Goal: Information Seeking & Learning: Learn about a topic

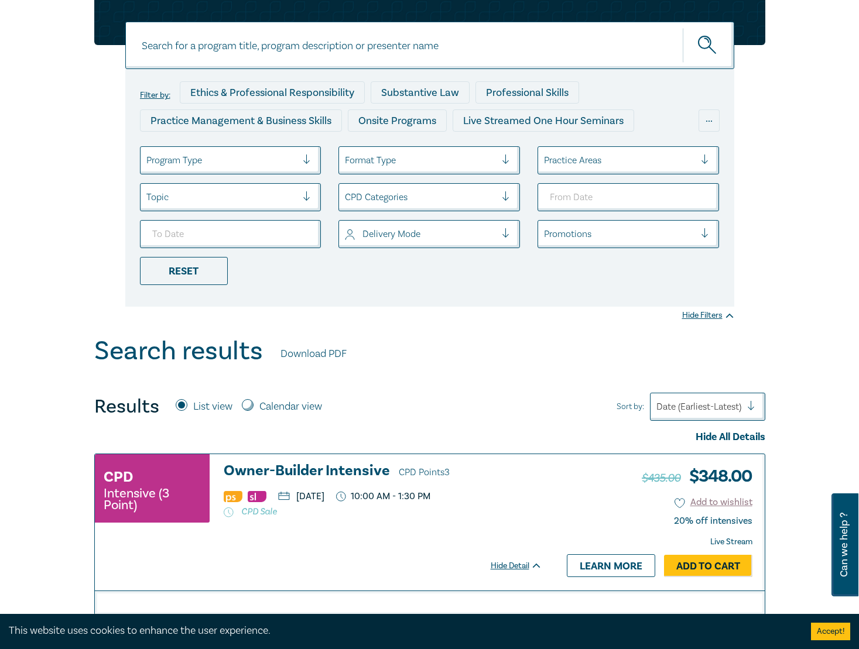
click at [646, 163] on div at bounding box center [619, 160] width 151 height 15
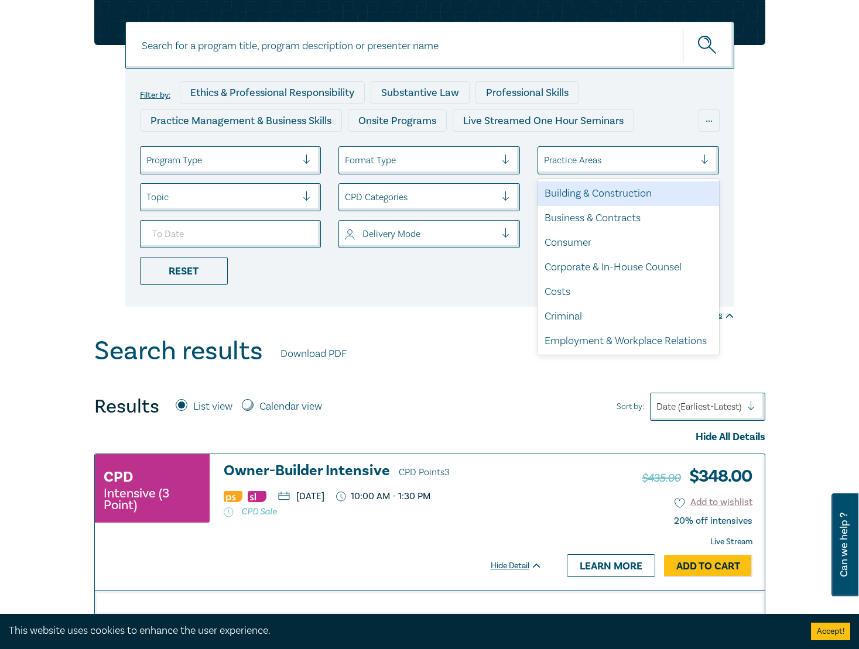
click at [617, 166] on div at bounding box center [619, 160] width 151 height 15
click at [623, 163] on div at bounding box center [619, 160] width 151 height 15
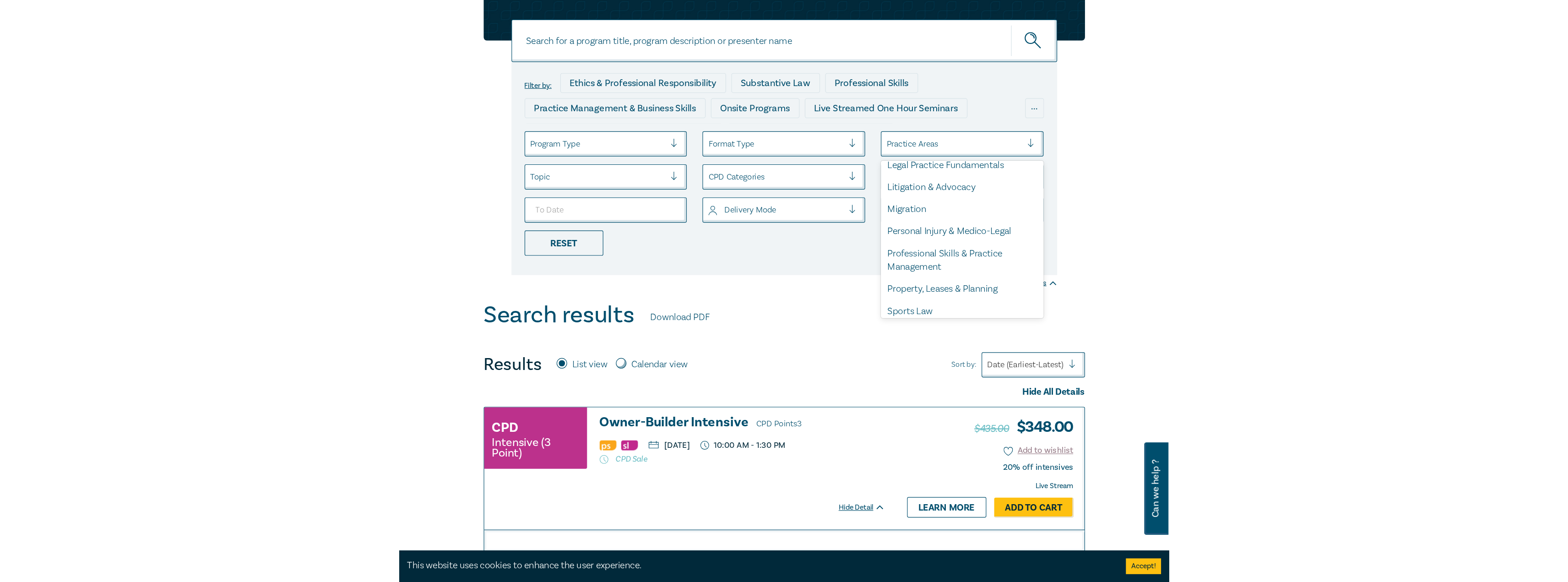
scroll to position [269, 0]
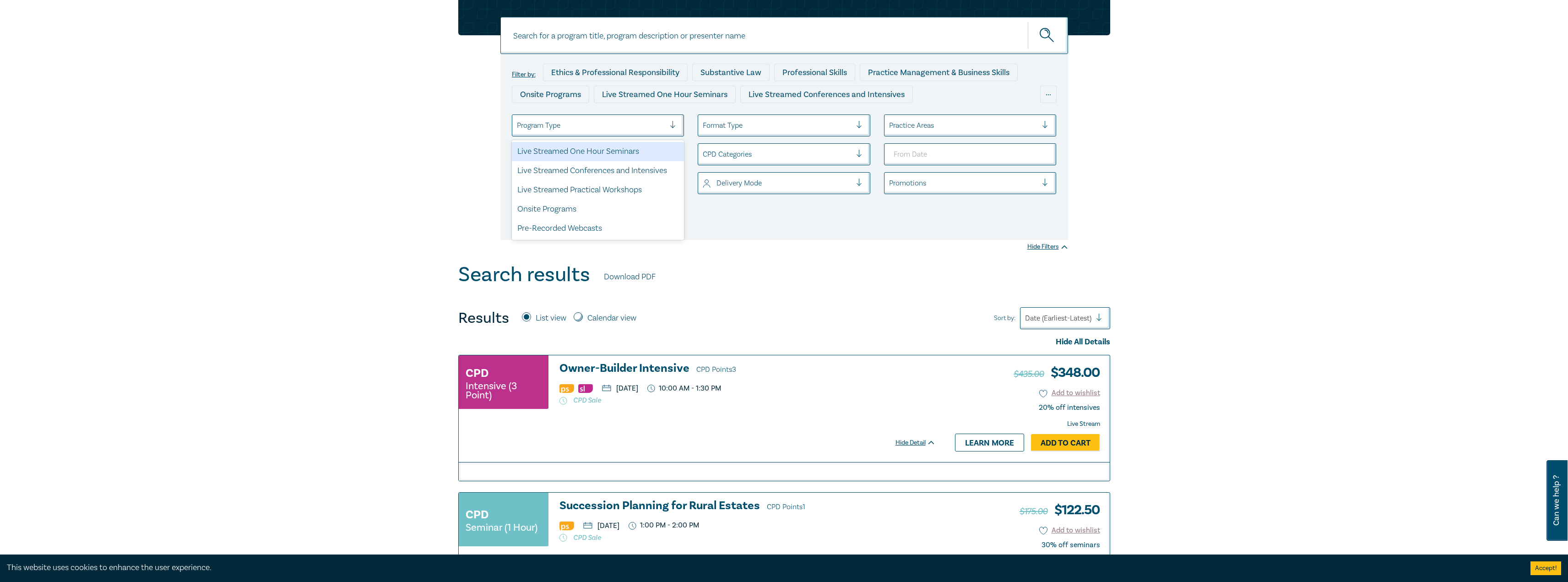
click at [600, 126] on div at bounding box center [591, 125] width 149 height 12
drag, startPoint x: 623, startPoint y: 154, endPoint x: 691, endPoint y: 175, distance: 71.2
click at [623, 153] on div "Live Streamed One Hour Seminars" at bounding box center [597, 151] width 173 height 20
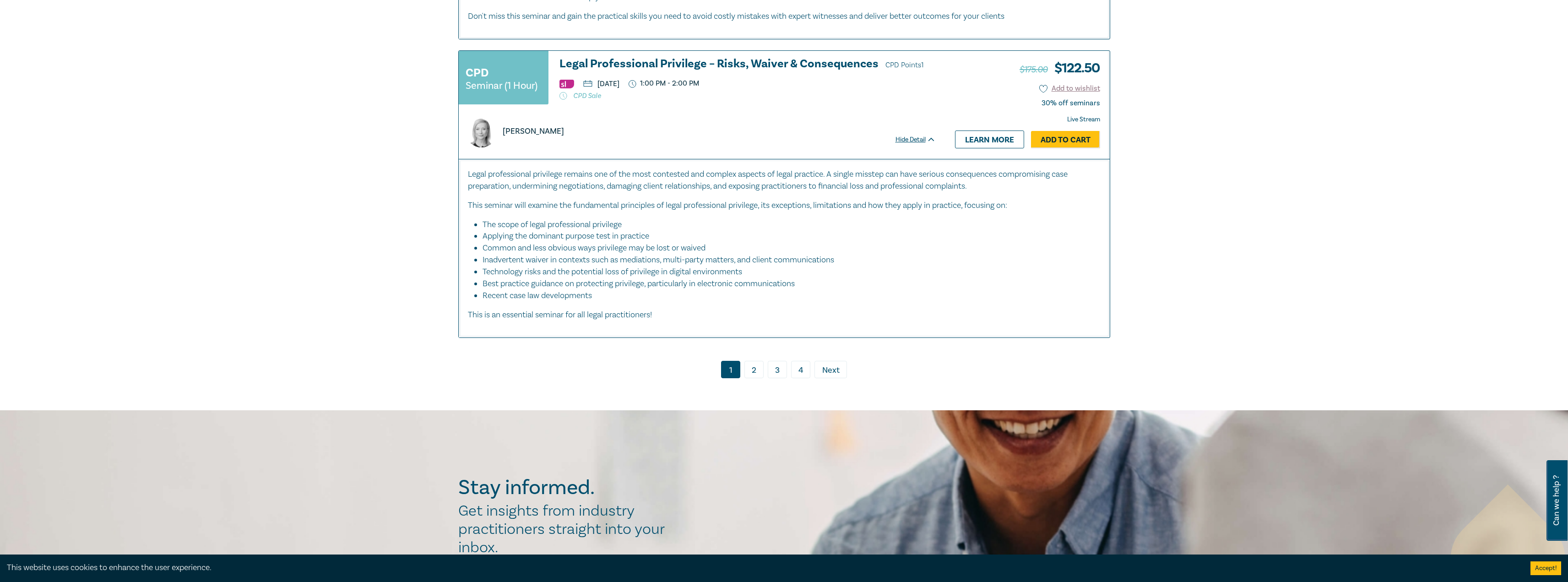
scroll to position [4784, 0]
click at [671, 369] on link "2" at bounding box center [754, 370] width 20 height 17
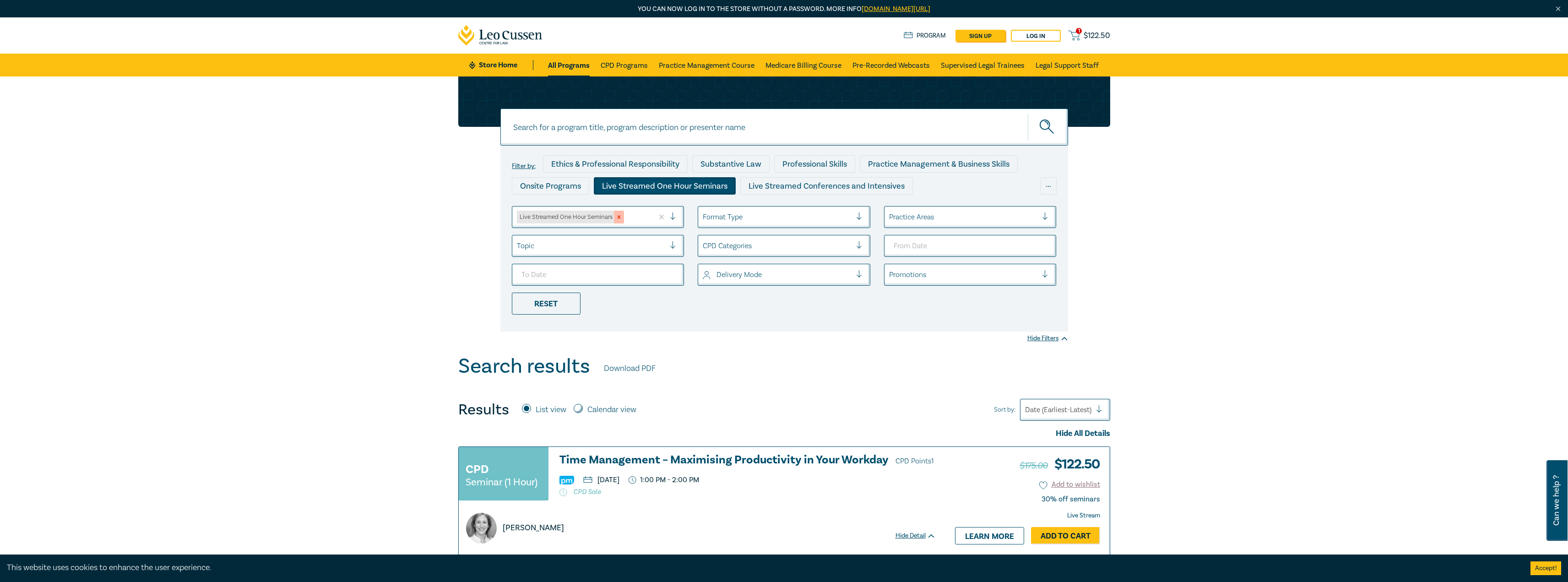
click at [619, 219] on icon "Remove Live Streamed One Hour Seminars" at bounding box center [619, 217] width 6 height 6
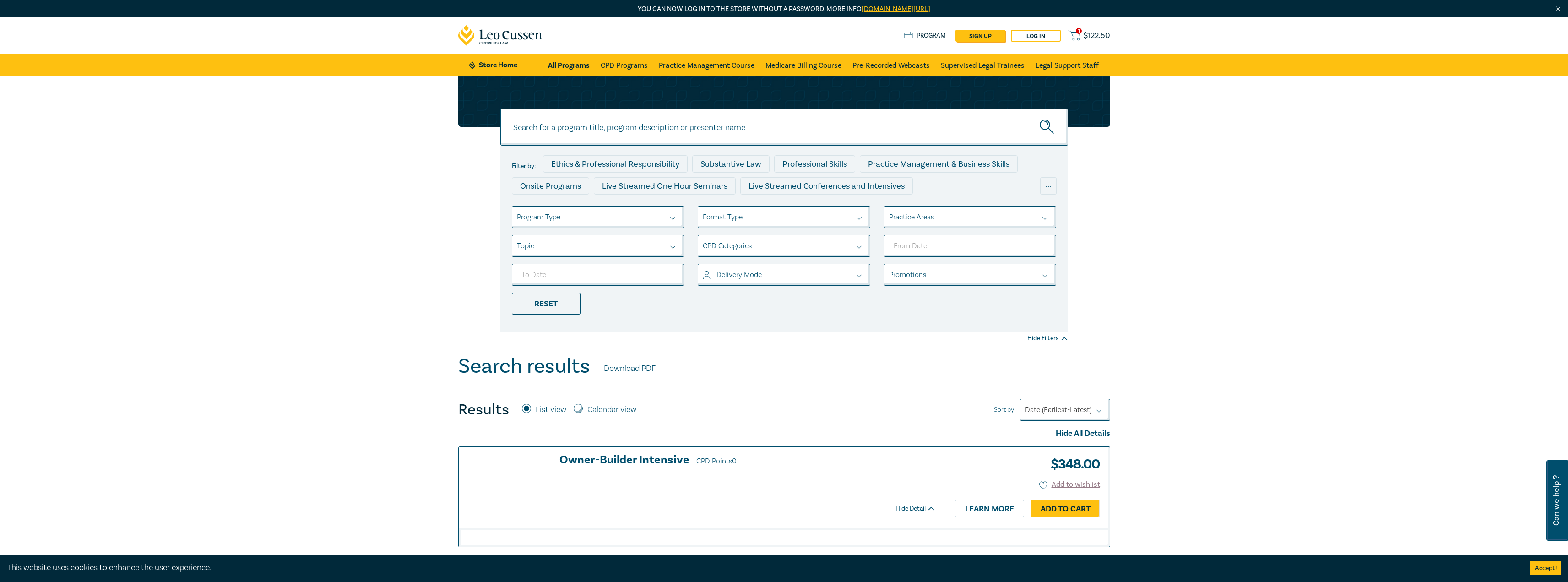
click at [621, 215] on div at bounding box center [591, 217] width 149 height 12
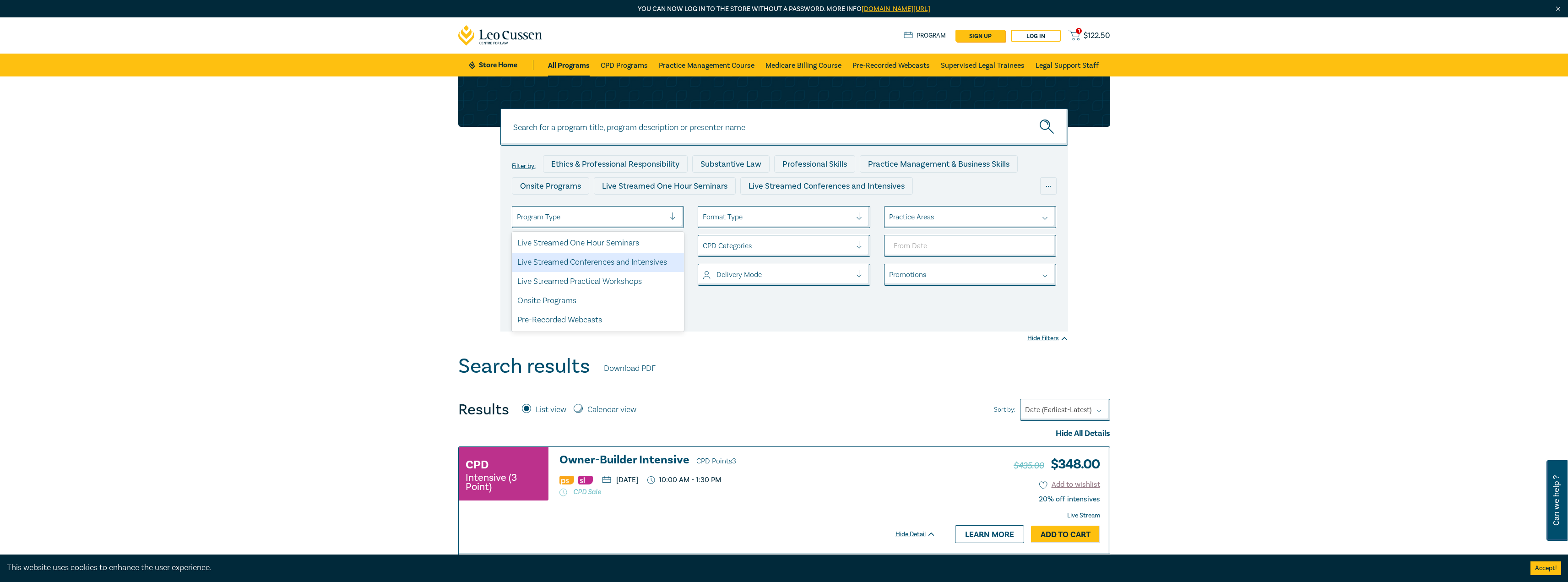
drag, startPoint x: 623, startPoint y: 261, endPoint x: 769, endPoint y: 324, distance: 159.0
click at [623, 261] on div "Live Streamed Conferences and Intensives" at bounding box center [597, 262] width 173 height 20
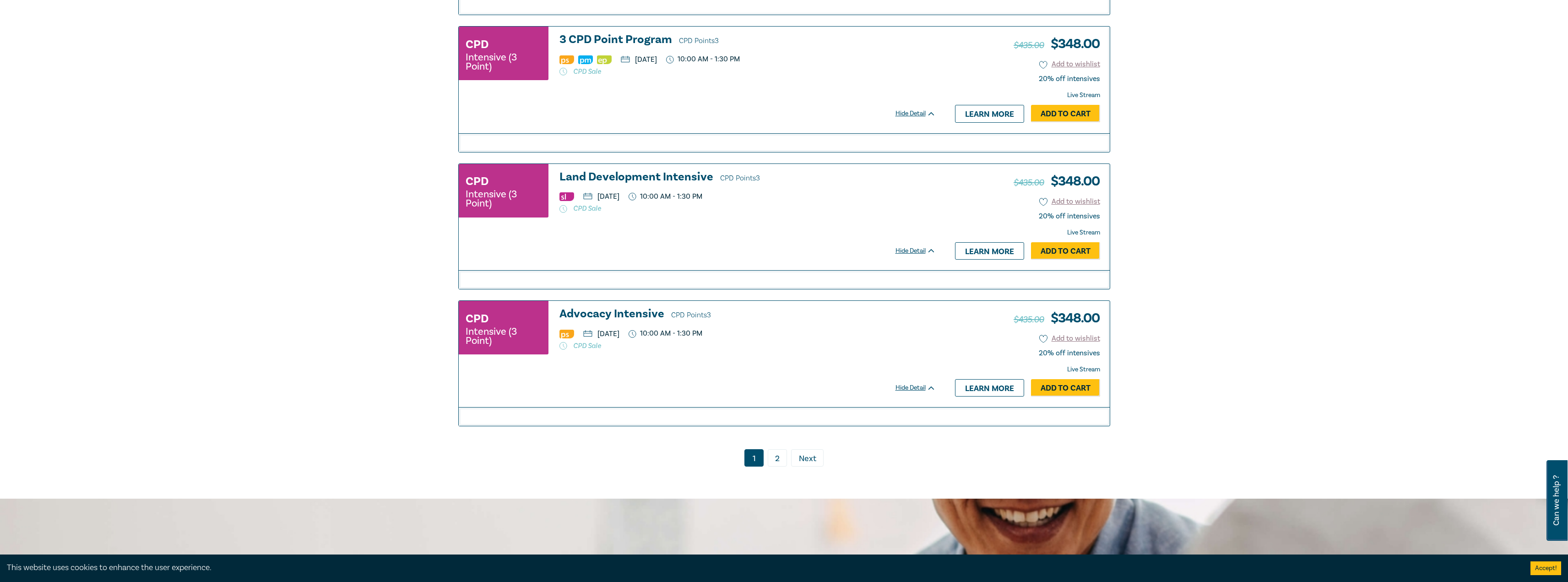
scroll to position [2152, 0]
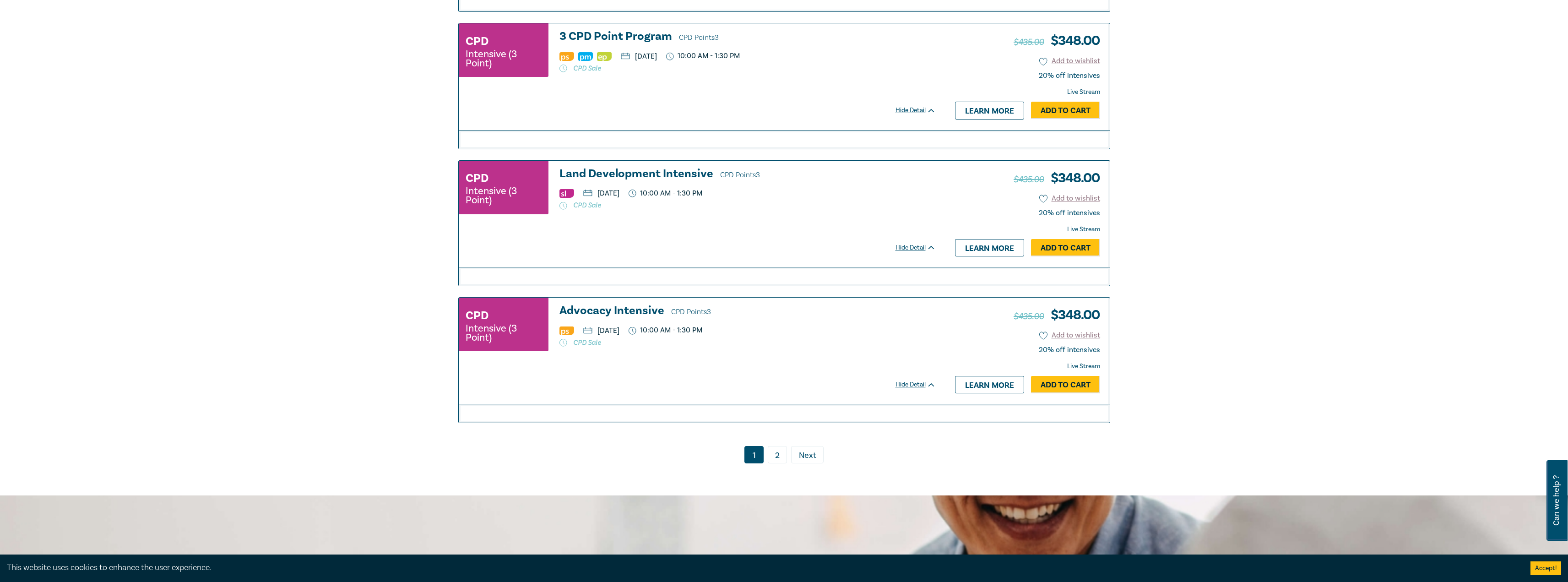
drag, startPoint x: 776, startPoint y: 459, endPoint x: 779, endPoint y: 450, distance: 9.5
click at [671, 457] on link "2" at bounding box center [777, 454] width 20 height 17
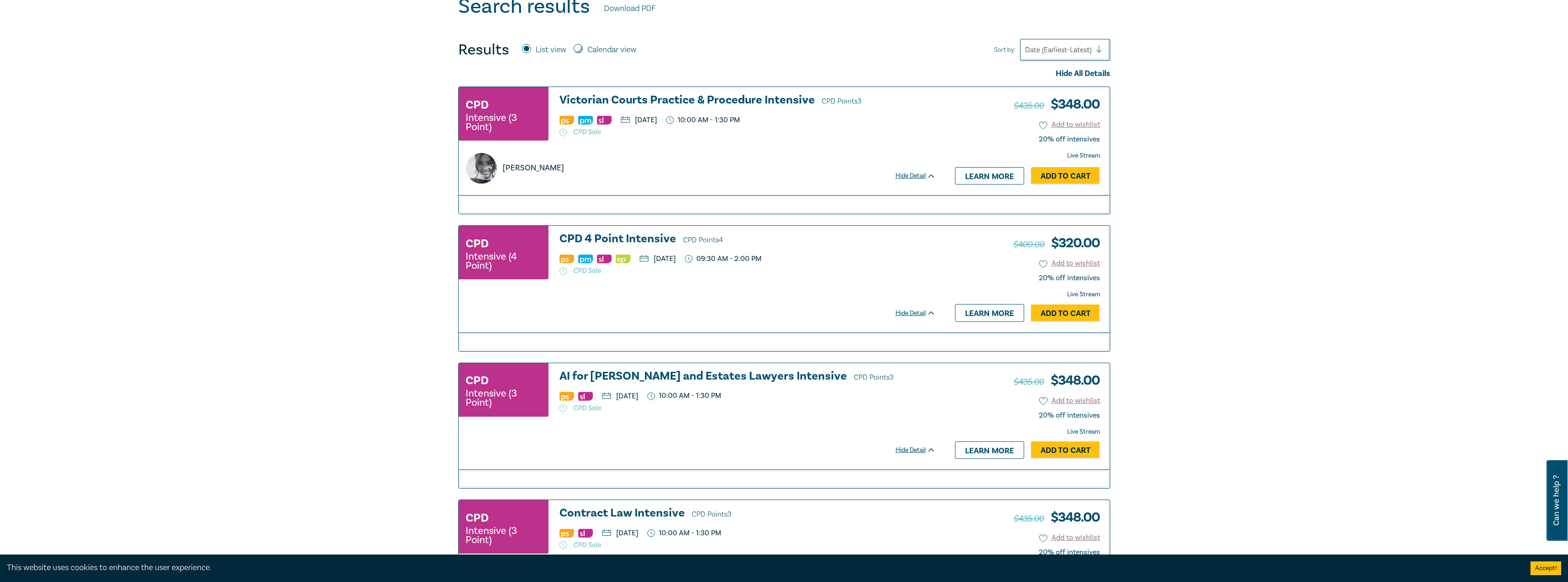
scroll to position [366, 0]
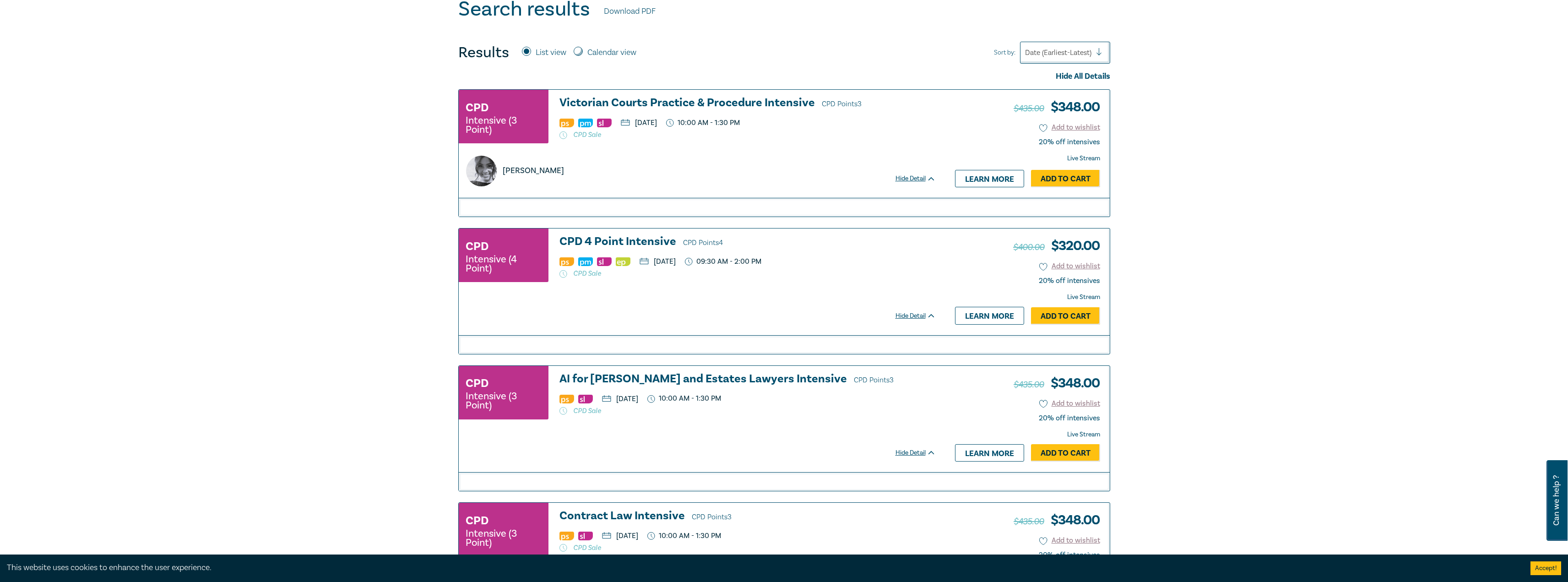
click at [671, 102] on h3 "Victorian Courts Practice & Procedure Intensive CPD Points 3" at bounding box center [747, 104] width 376 height 14
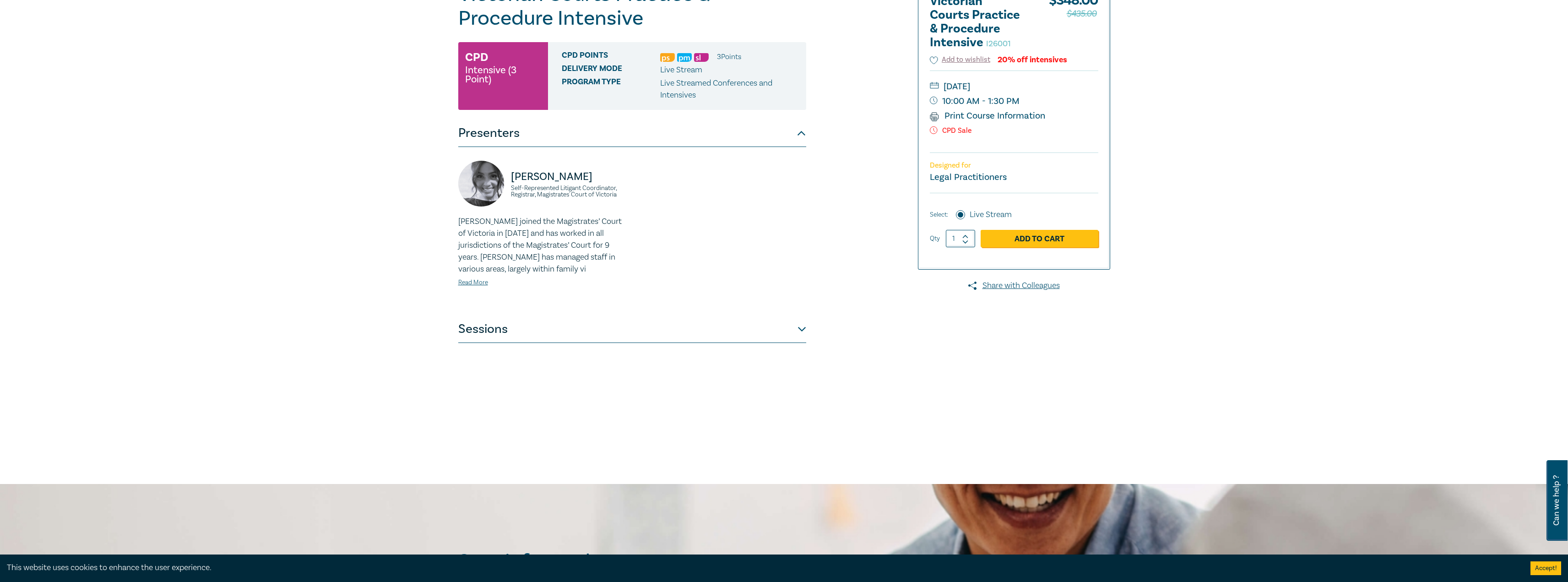
drag, startPoint x: 772, startPoint y: 322, endPoint x: 775, endPoint y: 329, distance: 7.6
click at [773, 327] on button "Sessions" at bounding box center [632, 329] width 348 height 27
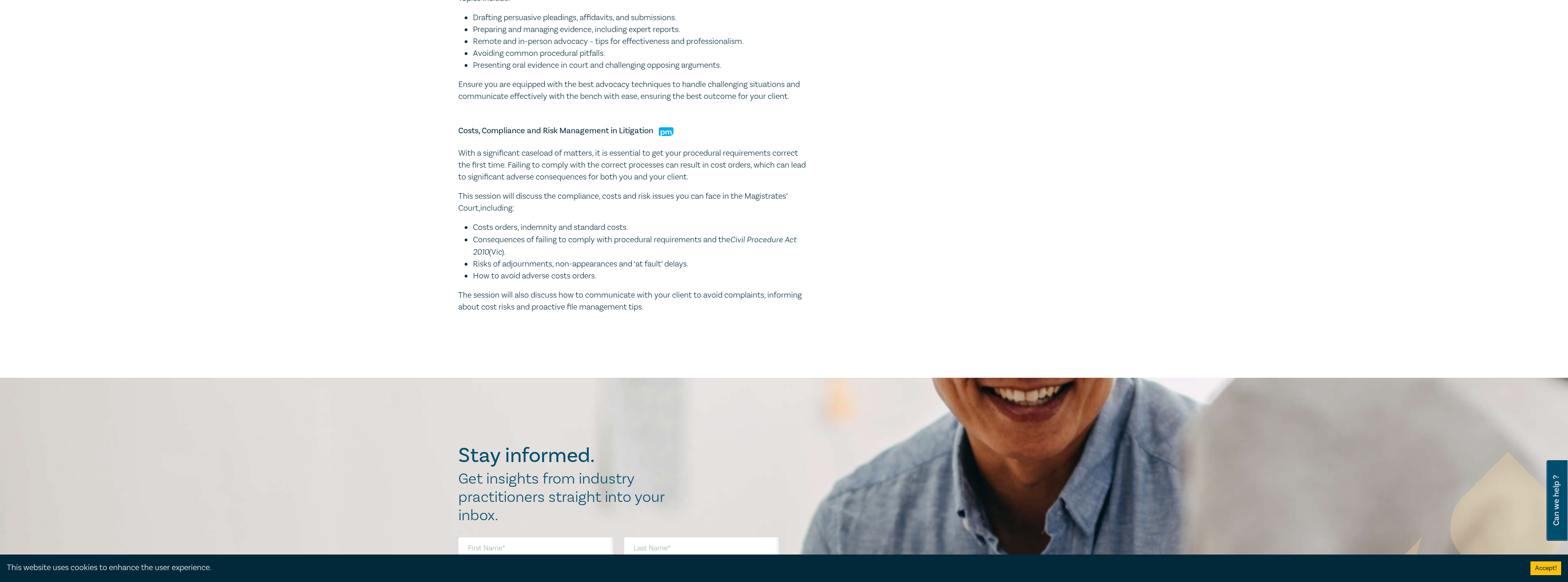
scroll to position [687, 0]
drag, startPoint x: 687, startPoint y: 319, endPoint x: 515, endPoint y: 175, distance: 224.3
copy div "Costs, Compliance and Risk Management in Litigation With a significant caseload…"
